Goal: Information Seeking & Learning: Learn about a topic

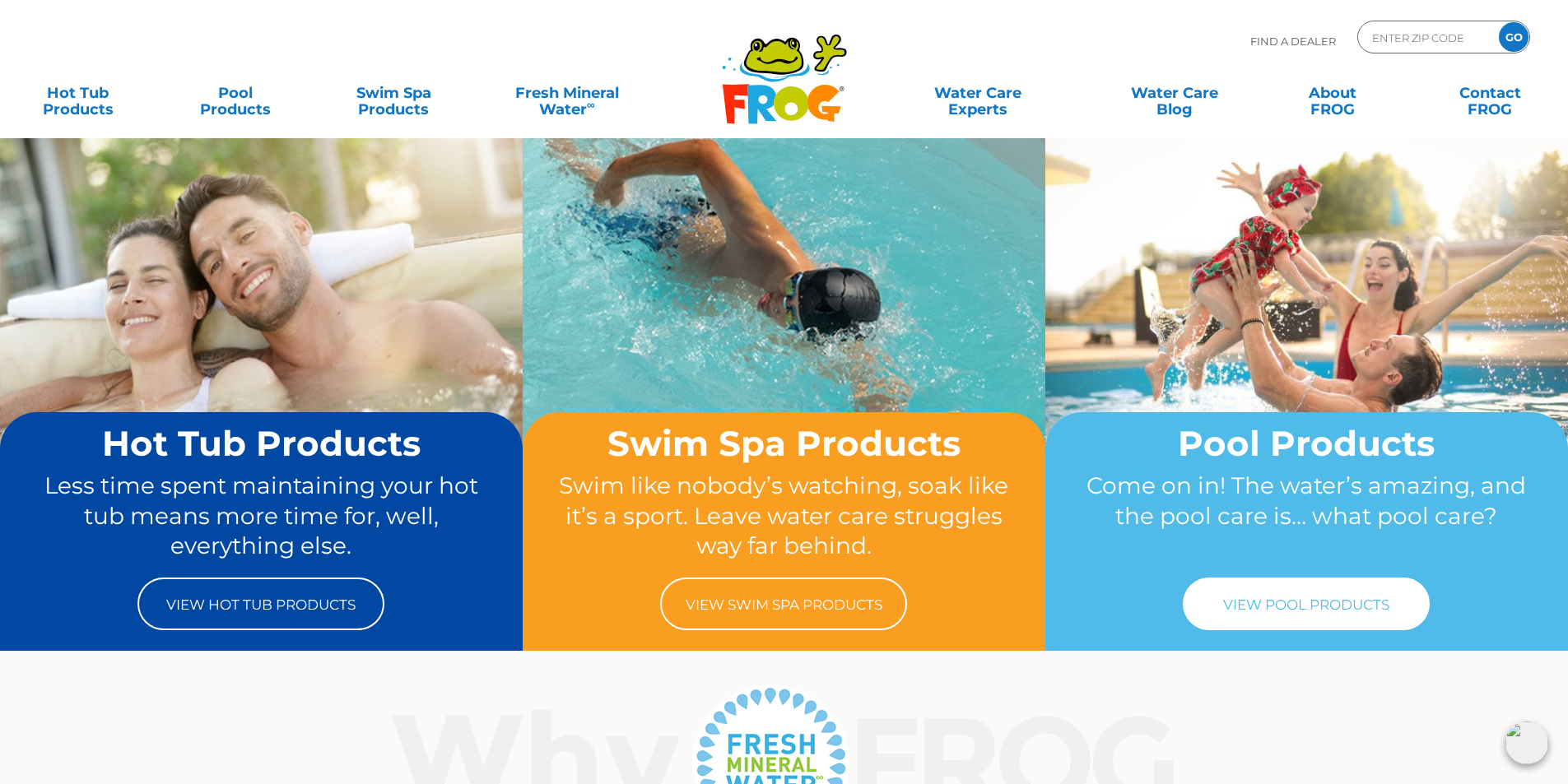
click at [1313, 603] on link "View Pool Products" at bounding box center [1307, 603] width 247 height 53
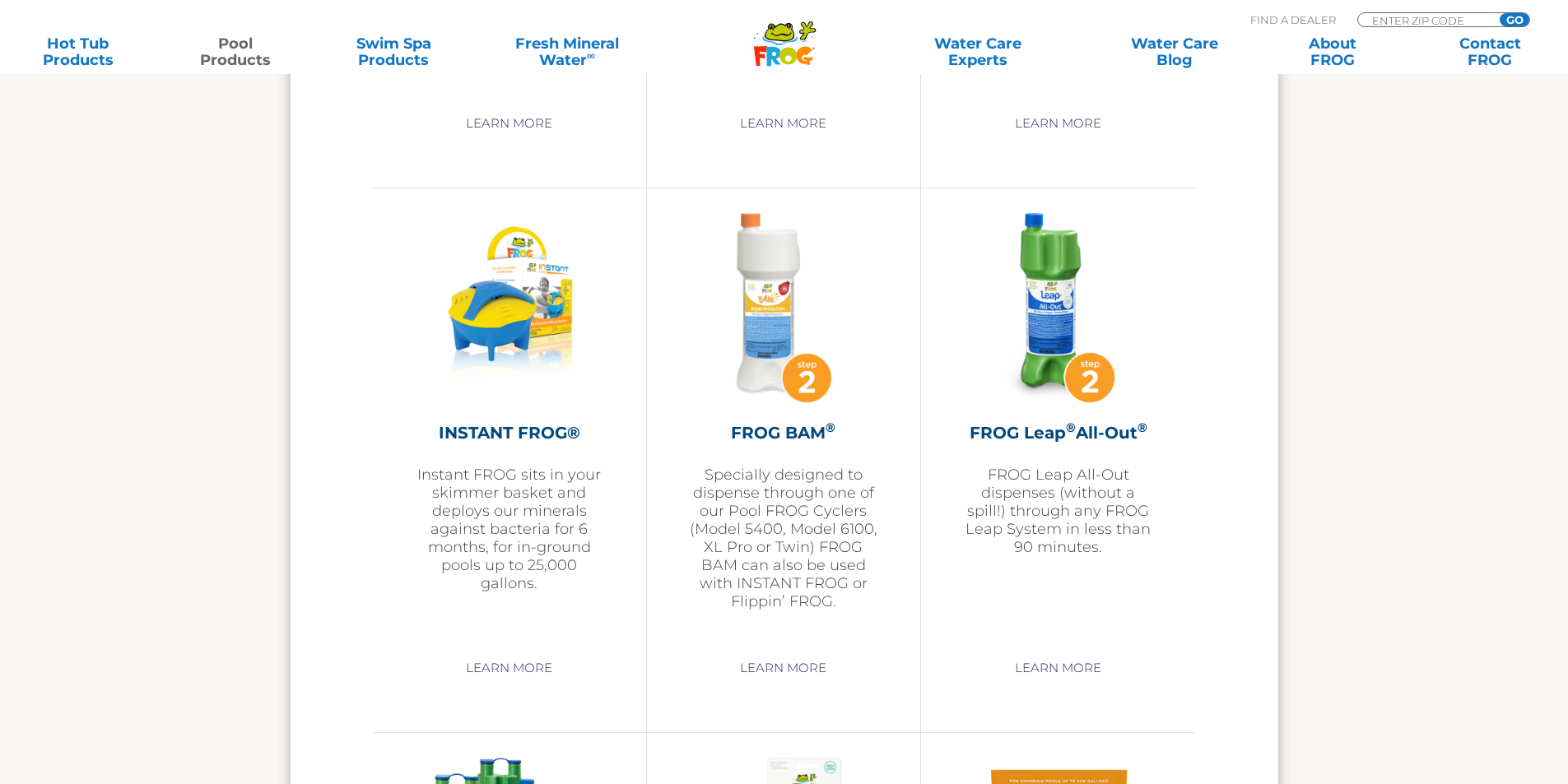
scroll to position [4058, 0]
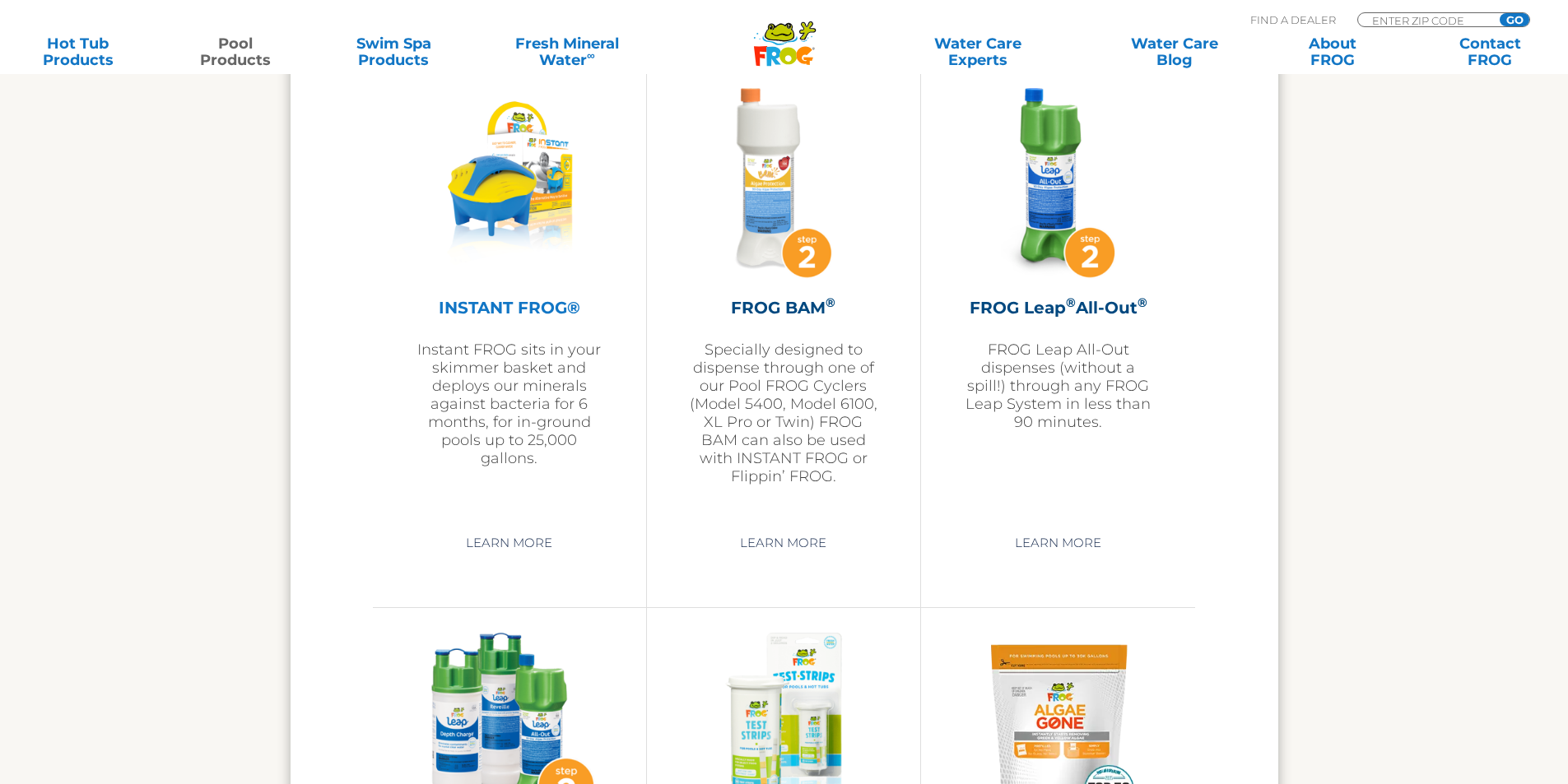
click at [541, 304] on h2 "INSTANT FROG®" at bounding box center [509, 308] width 191 height 25
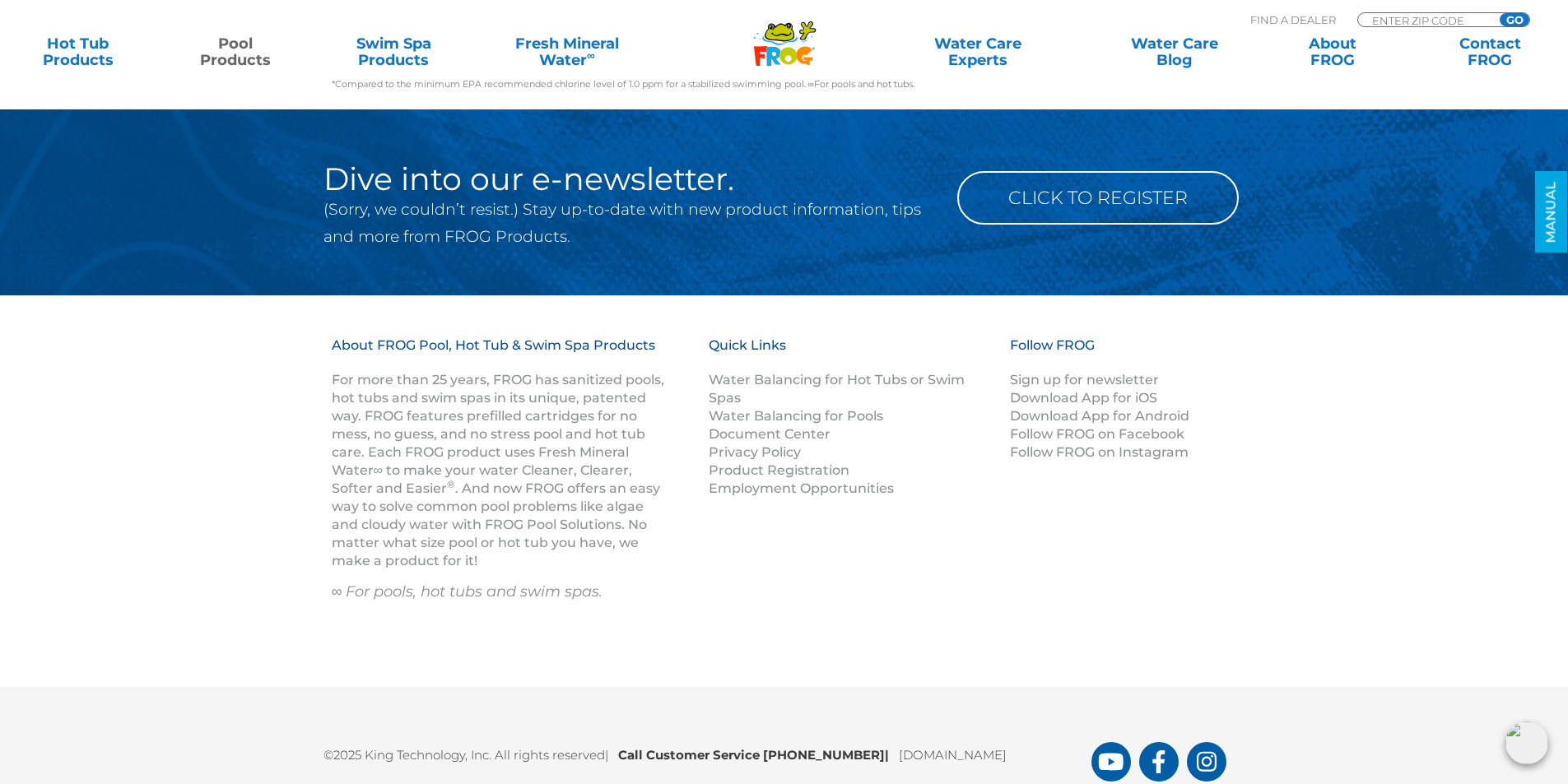
scroll to position [7166, 0]
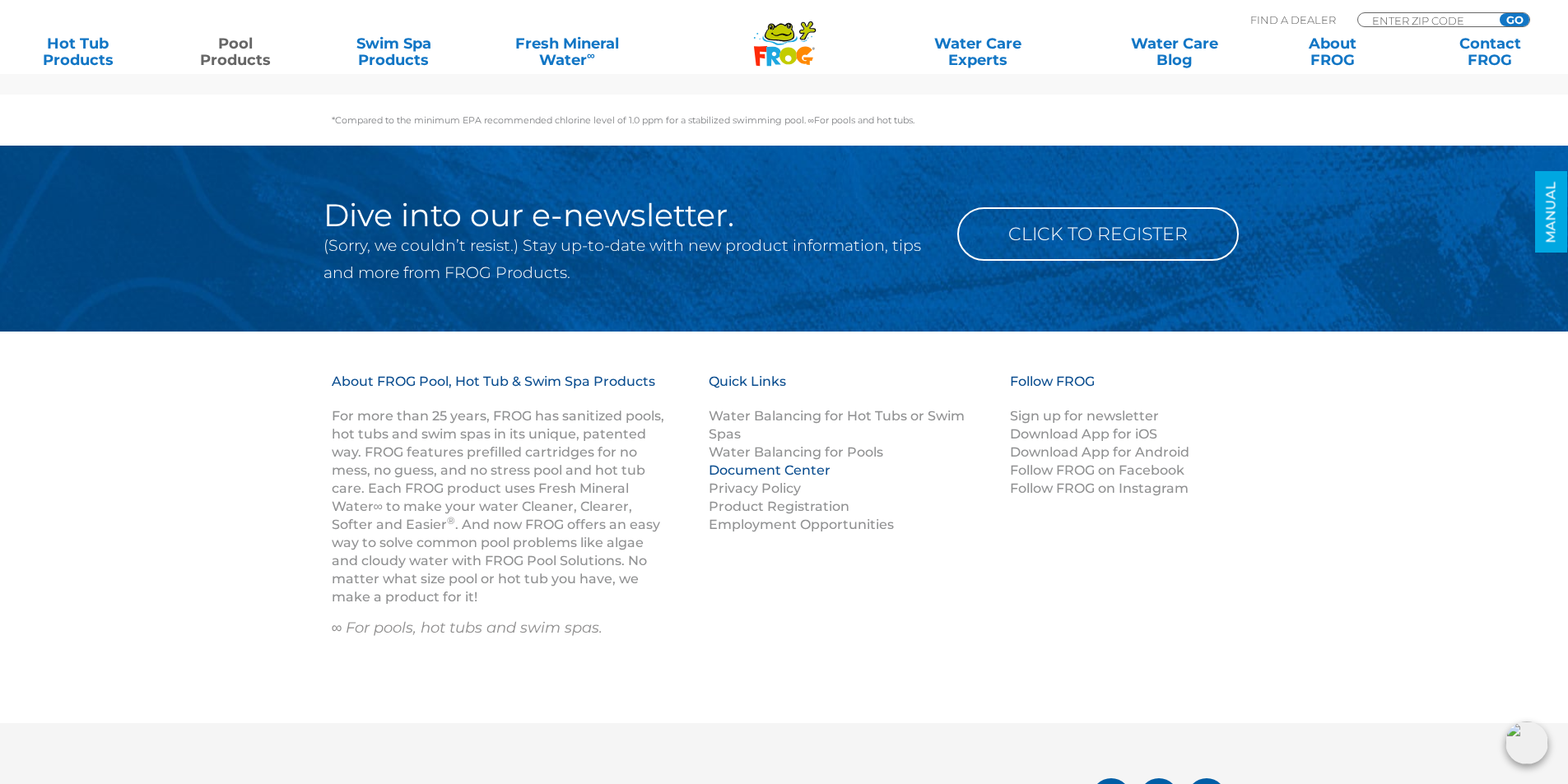
click at [777, 475] on link "Document Center" at bounding box center [769, 470] width 122 height 16
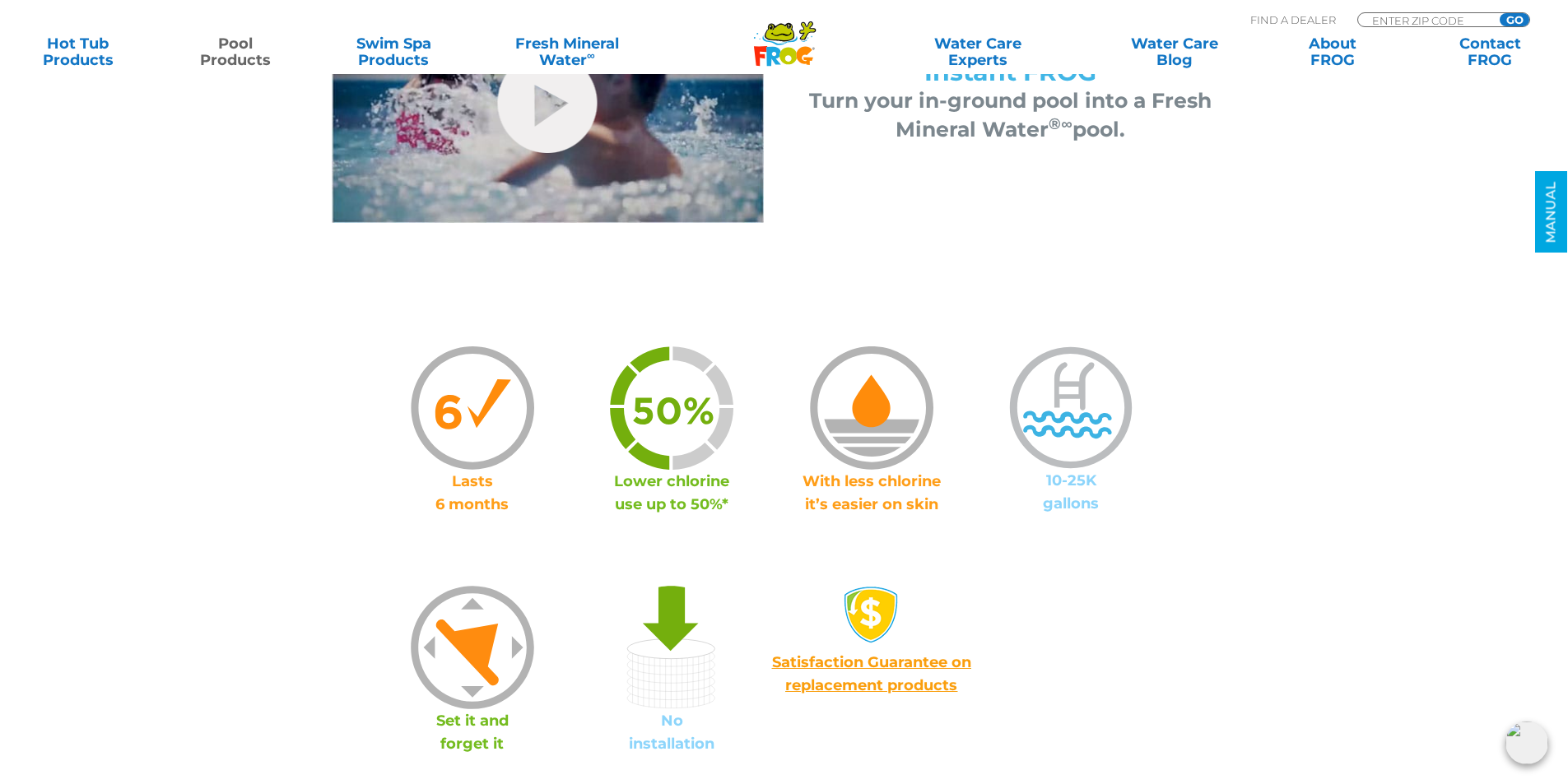
scroll to position [987, 0]
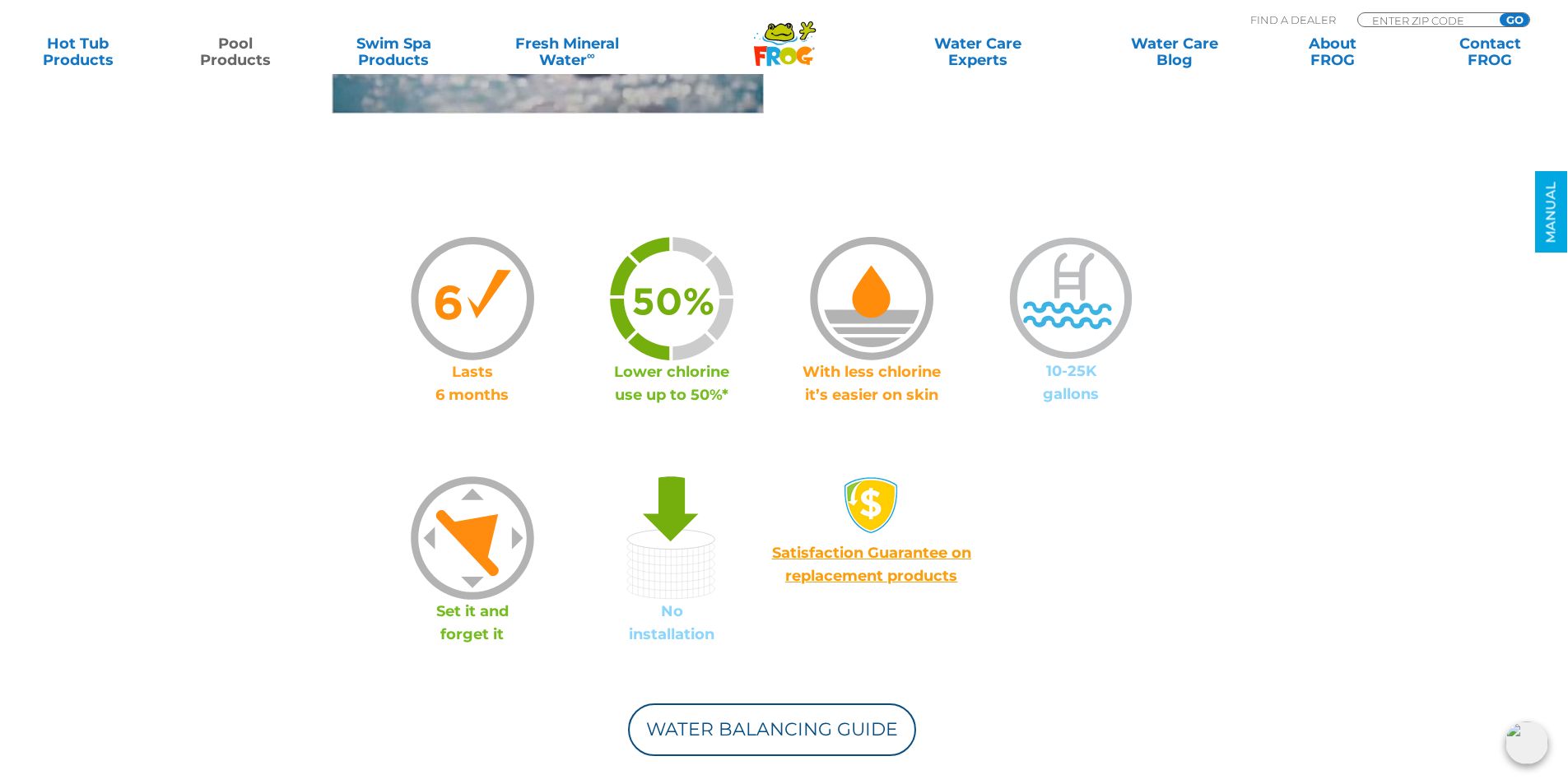
click at [803, 551] on span "Satisfaction Guarantee on replacement products" at bounding box center [872, 564] width 199 height 41
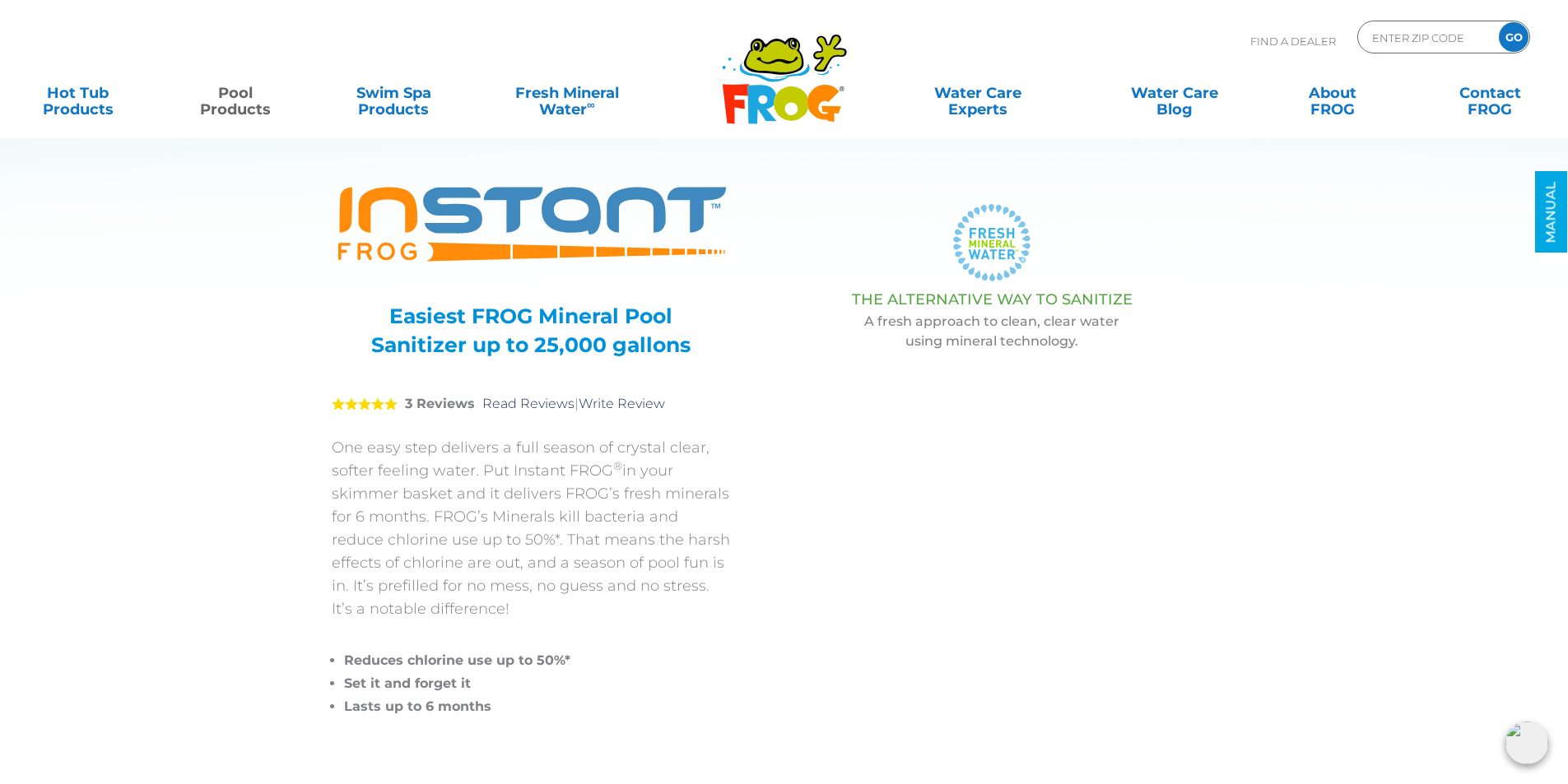
scroll to position [0, 0]
